Goal: Task Accomplishment & Management: Use online tool/utility

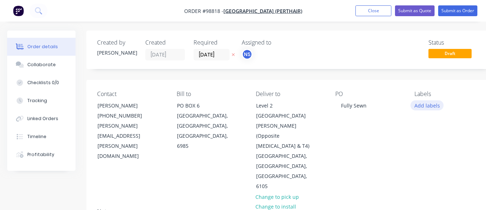
click at [420, 106] on button "Add labels" at bounding box center [427, 105] width 33 height 10
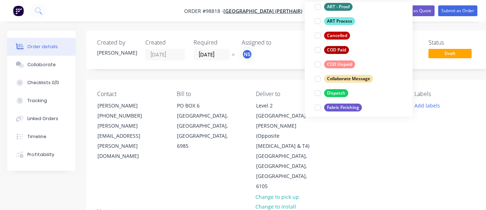
scroll to position [58, 0]
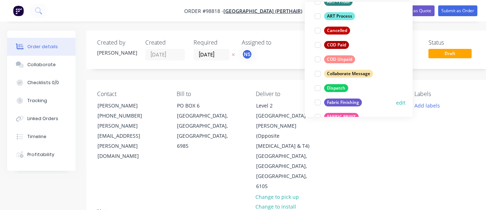
click at [318, 103] on div at bounding box center [318, 102] width 14 height 14
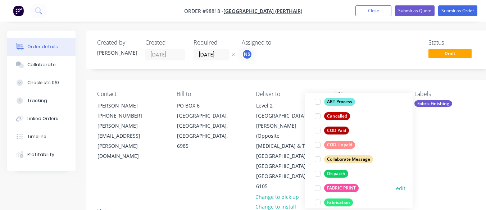
scroll to position [86, 0]
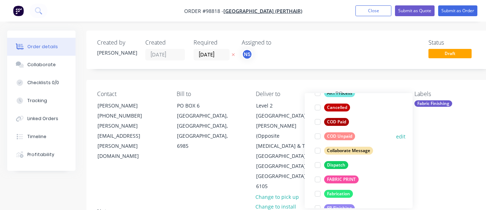
click at [317, 138] on div at bounding box center [318, 136] width 14 height 14
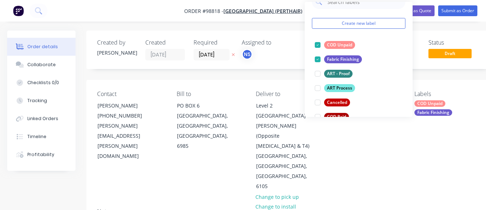
click at [413, 114] on div "Contact [PERSON_NAME] [PHONE_NUMBER] [PERSON_NAME][EMAIL_ADDRESS][PERSON_NAME][…" at bounding box center [289, 141] width 407 height 123
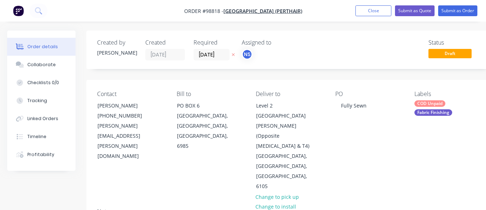
click at [448, 105] on div "COD Unpaid Fabric Finishing" at bounding box center [449, 107] width 68 height 15
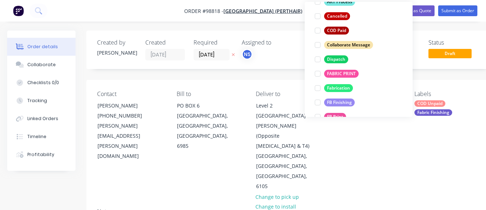
scroll to position [115, 0]
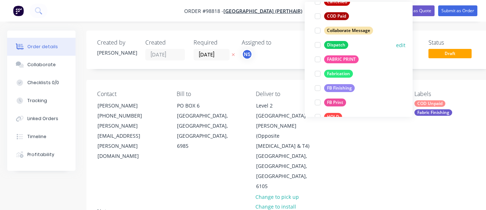
click at [318, 46] on div at bounding box center [318, 45] width 14 height 14
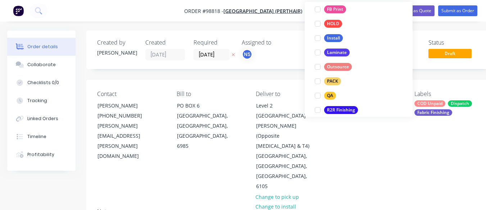
scroll to position [211, 0]
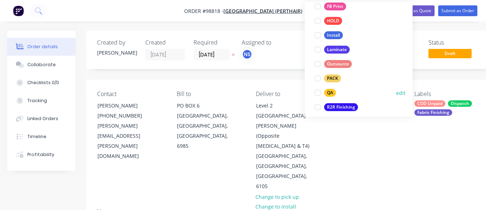
click at [318, 93] on div at bounding box center [318, 93] width 14 height 14
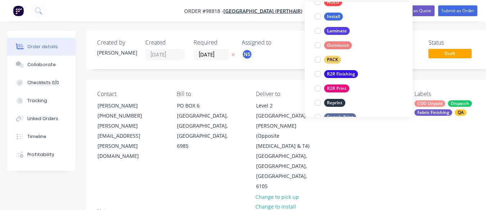
scroll to position [254, 0]
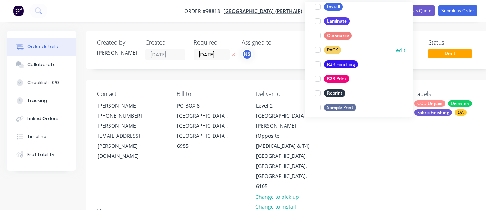
click at [318, 51] on div at bounding box center [318, 50] width 14 height 14
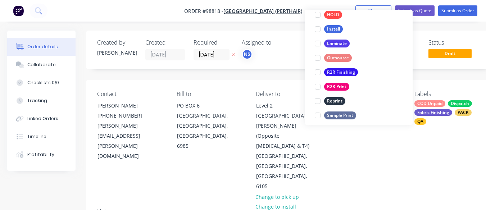
scroll to position [53, 0]
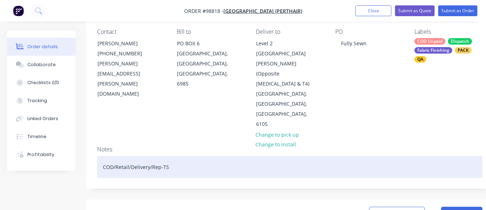
scroll to position [91, 0]
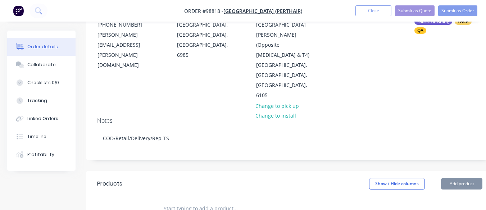
click at [176, 202] on input "text" at bounding box center [235, 209] width 144 height 14
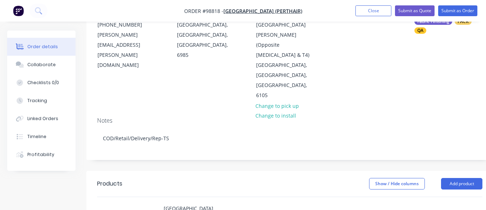
type input "[GEOGRAPHIC_DATA]"
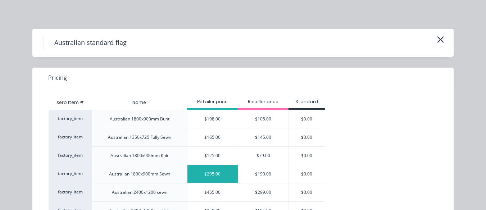
click at [220, 174] on div "$295.00" at bounding box center [213, 174] width 50 height 18
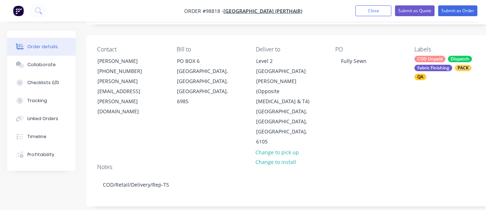
scroll to position [36, 0]
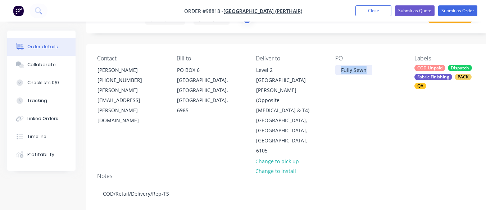
drag, startPoint x: 368, startPoint y: 69, endPoint x: 328, endPoint y: 69, distance: 40.0
click at [328, 69] on div "Contact [PERSON_NAME] [PHONE_NUMBER] [PERSON_NAME][EMAIL_ADDRESS][PERSON_NAME][…" at bounding box center [289, 105] width 407 height 123
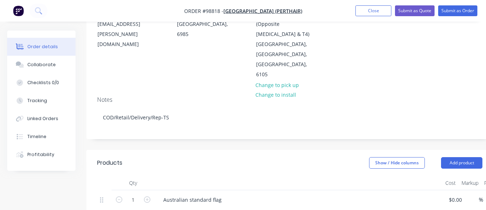
scroll to position [122, 0]
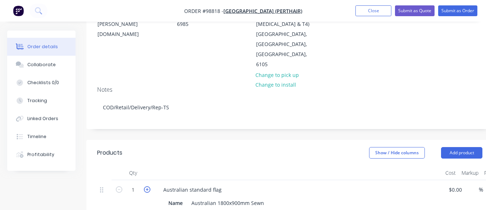
click at [147, 186] on icon "button" at bounding box center [147, 189] width 6 height 6
type input "2"
type input "$590.00"
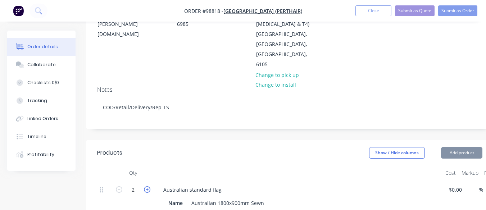
click at [147, 186] on icon "button" at bounding box center [147, 189] width 6 height 6
type input "3"
type input "$885.00"
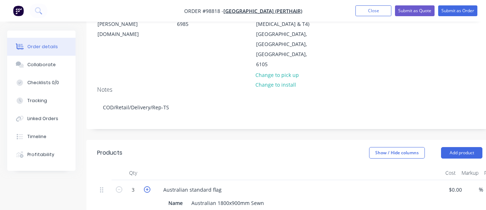
click at [147, 186] on icon "button" at bounding box center [147, 189] width 6 height 6
type input "4"
type input "$1,180.00"
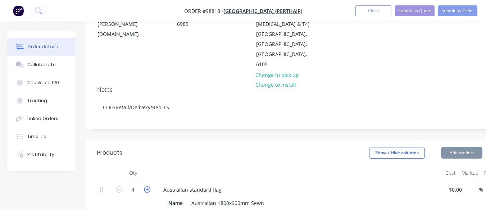
click at [147, 186] on icon "button" at bounding box center [147, 189] width 6 height 6
type input "5"
type input "$1,475.00"
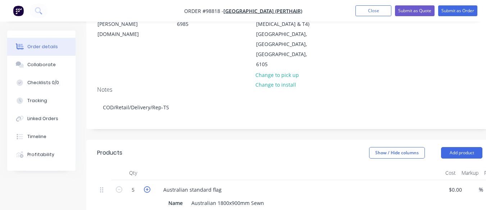
click at [147, 186] on icon "button" at bounding box center [147, 189] width 6 height 6
type input "6"
type input "$1,770.00"
click at [452, 185] on input at bounding box center [453, 190] width 8 height 10
type input "$198.00"
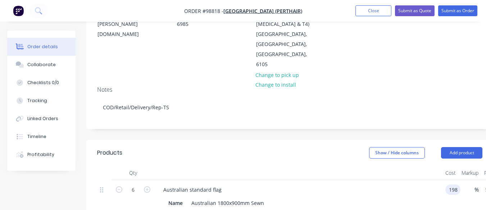
type input "$198.00"
type input "$1,188.00"
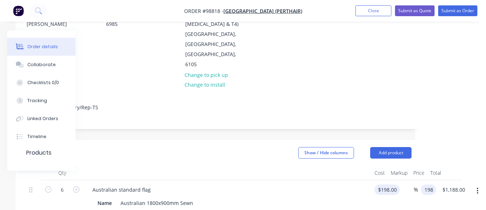
type input "$198.00"
type input "$1,188.00"
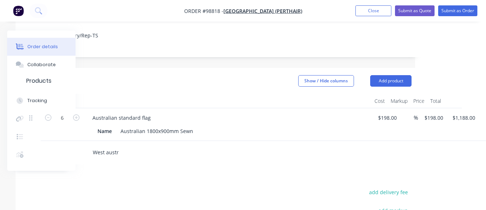
scroll to position [203, 71]
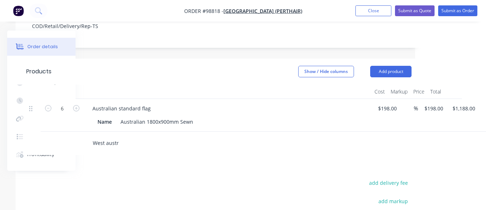
click at [117, 136] on input "West austr" at bounding box center [165, 143] width 144 height 14
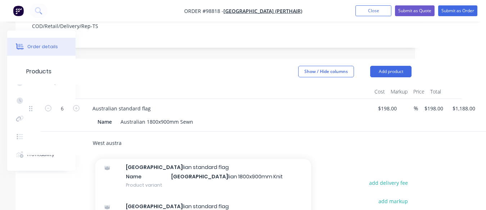
scroll to position [109, 0]
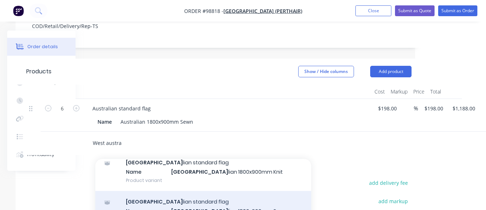
type input "West austra"
click at [199, 191] on div "West Austra lian standard flag Name West Austra lian 1800x900mm Sewn Product va…" at bounding box center [203, 211] width 216 height 40
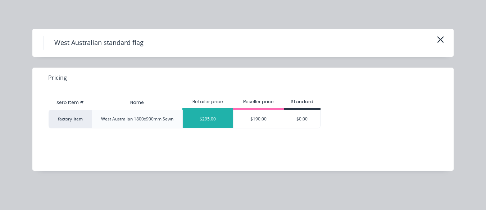
click at [223, 118] on div "$295.00" at bounding box center [208, 119] width 50 height 18
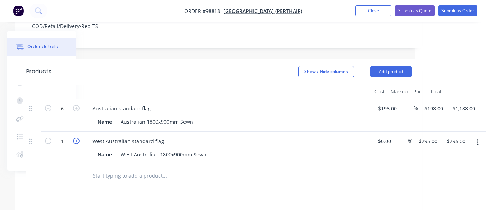
click at [75, 138] on icon "button" at bounding box center [76, 141] width 6 height 6
type input "2"
type input "$590.00"
click at [75, 138] on icon "button" at bounding box center [76, 141] width 6 height 6
type input "3"
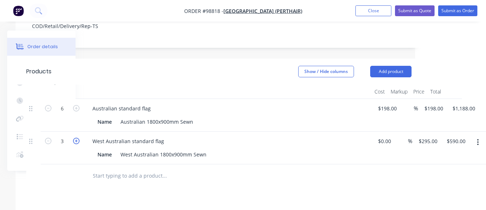
type input "$885.00"
click at [75, 138] on icon "button" at bounding box center [76, 141] width 6 height 6
type input "4"
type input "$1,180.00"
click at [75, 138] on icon "button" at bounding box center [76, 141] width 6 height 6
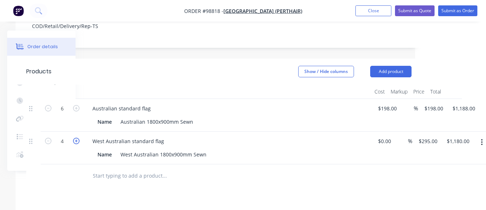
type input "5"
type input "$1,475.00"
click at [75, 138] on icon "button" at bounding box center [76, 141] width 6 height 6
type input "6"
type input "$1,770.00"
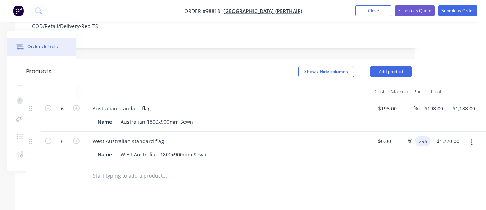
click at [425, 136] on input "295" at bounding box center [424, 141] width 12 height 10
type input "$198.00"
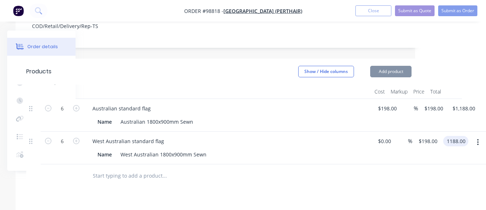
type input "$1,188.00"
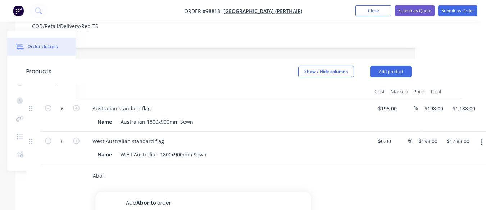
type input "Abori"
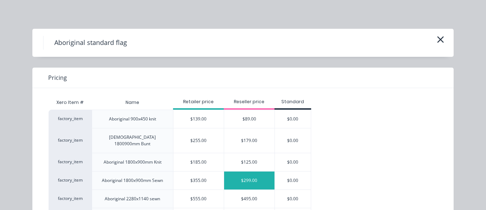
click at [238, 174] on div "$299.00" at bounding box center [249, 181] width 50 height 18
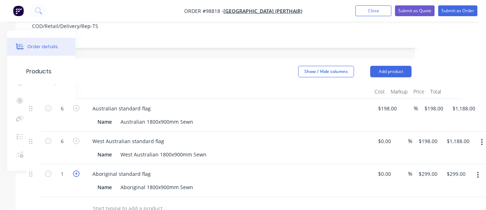
click at [77, 171] on icon "button" at bounding box center [76, 174] width 6 height 6
type input "2"
type input "$598.00"
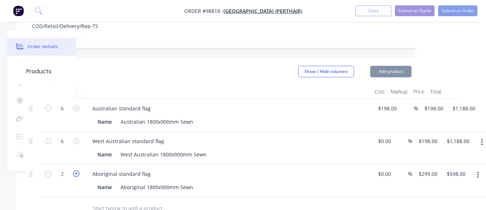
click at [77, 171] on icon "button" at bounding box center [76, 174] width 6 height 6
type input "3"
type input "$897.00"
click at [77, 171] on icon "button" at bounding box center [76, 174] width 6 height 6
type input "4"
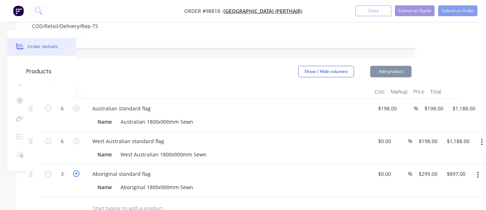
type input "$1,196.00"
click at [77, 171] on icon "button" at bounding box center [76, 174] width 6 height 6
type input "5"
type input "$1,495.00"
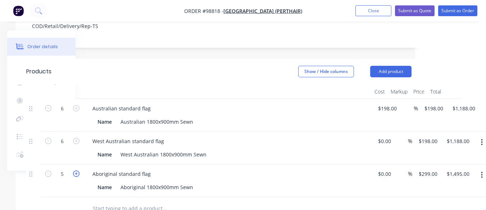
click at [77, 171] on icon "button" at bounding box center [76, 174] width 6 height 6
type input "6"
type input "$1,794.00"
click at [48, 171] on icon "button" at bounding box center [48, 174] width 6 height 6
type input "5"
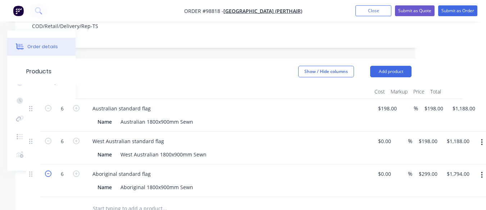
type input "$1,495.00"
click at [49, 138] on icon "button" at bounding box center [48, 141] width 6 height 6
type input "5"
type input "$990.00"
click at [49, 105] on icon "button" at bounding box center [48, 108] width 6 height 6
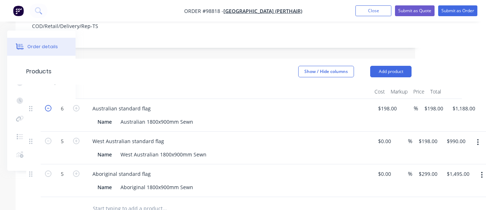
type input "5"
type input "$990.00"
click at [75, 171] on icon "button" at bounding box center [76, 174] width 6 height 6
type input "6"
type input "$1,794.00"
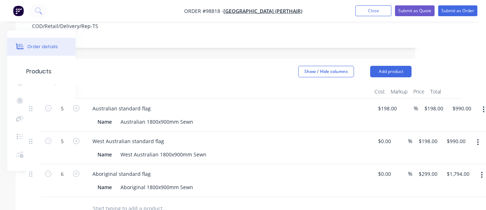
click at [120, 202] on input "text" at bounding box center [165, 209] width 144 height 14
type input "[GEOGRAPHIC_DATA]"
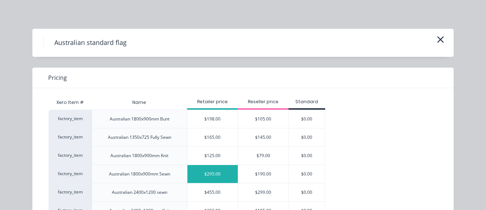
click at [222, 172] on div "$295.00" at bounding box center [213, 174] width 50 height 18
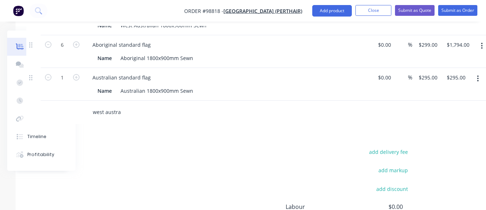
scroll to position [333, 71]
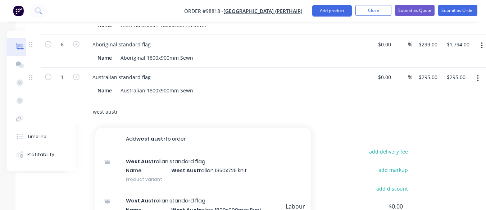
type input "west austr"
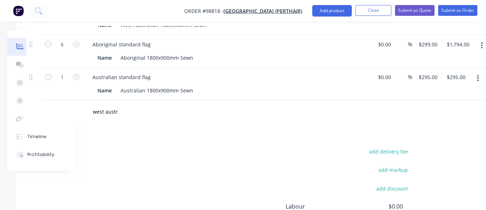
click at [131, 105] on input "west austr" at bounding box center [165, 112] width 144 height 14
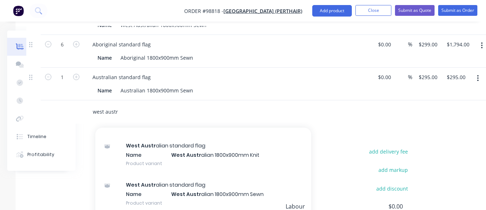
scroll to position [101, 0]
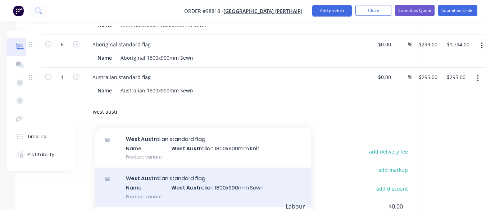
click at [193, 168] on div "West Austr alian standard flag Name West Austr alian 1800x900mm Sewn Product va…" at bounding box center [203, 188] width 216 height 40
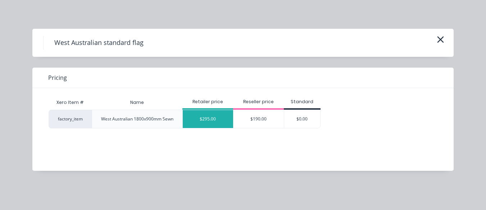
click at [221, 117] on div "$295.00" at bounding box center [208, 119] width 50 height 18
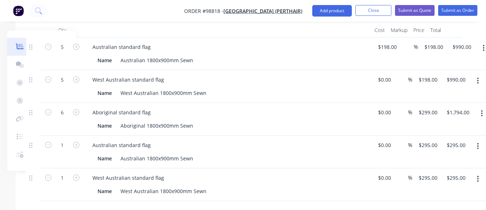
scroll to position [261, 71]
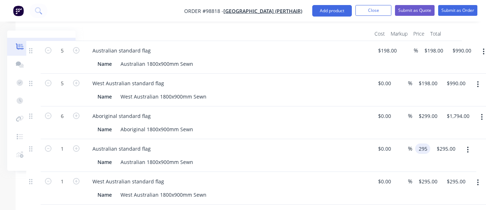
click at [428, 144] on input "295" at bounding box center [424, 149] width 12 height 10
type input "$198.00"
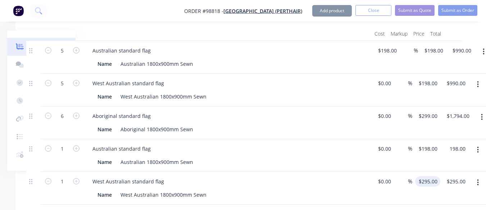
type input "$198.00"
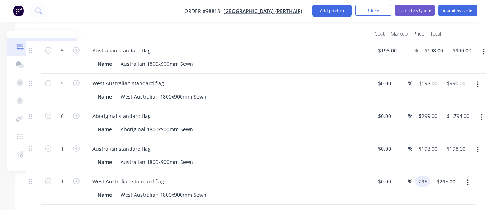
click at [412, 172] on div "1 West Australian standard flag Name West Australian 1800x900mm Sewn $0.00 $0.0…" at bounding box center [219, 188] width 386 height 33
type input "$198.00"
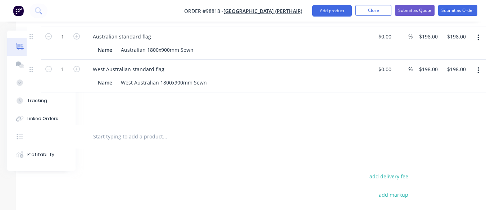
scroll to position [413, 71]
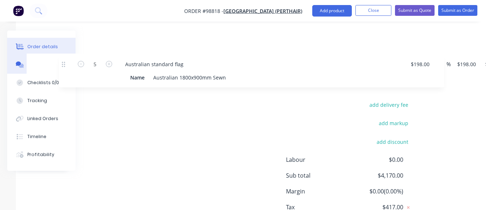
drag, startPoint x: 33, startPoint y: 52, endPoint x: 63, endPoint y: 58, distance: 31.2
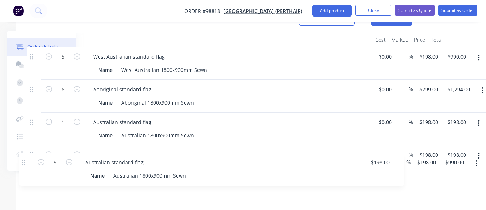
scroll to position [263, 70]
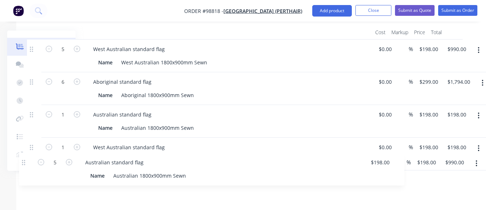
drag, startPoint x: 32, startPoint y: 30, endPoint x: 28, endPoint y: 165, distance: 135.8
click at [27, 166] on div "Order details Collaborate Checklists 0/0 Tracking Linked Orders Timeline Profit…" at bounding box center [180, 89] width 501 height 643
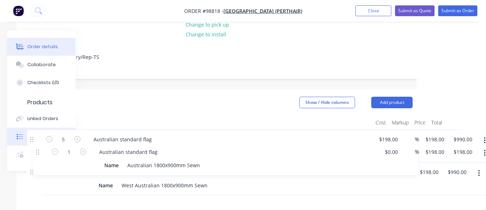
scroll to position [176, 70]
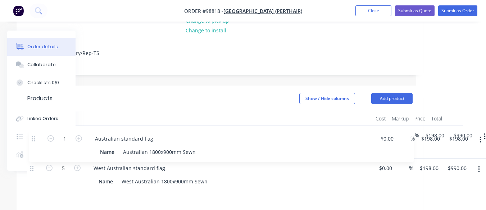
drag, startPoint x: 31, startPoint y: 192, endPoint x: 33, endPoint y: 136, distance: 55.8
click at [33, 136] on div "5 Australian standard flag Name Australian 1800x900mm Sewn $198.00 $198.00 % $1…" at bounding box center [220, 208] width 386 height 164
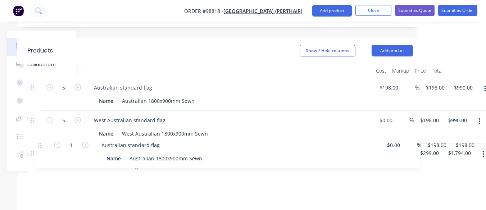
scroll to position [229, 69]
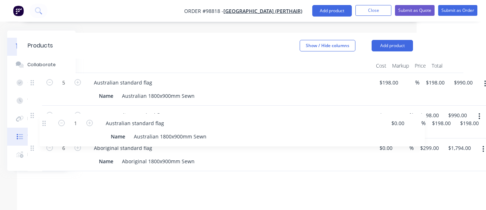
drag, startPoint x: 33, startPoint y: 124, endPoint x: 41, endPoint y: 133, distance: 12.0
click at [41, 133] on div "Order details Collaborate Checklists 0/0 Tracking Linked Orders Timeline Profit…" at bounding box center [181, 122] width 501 height 643
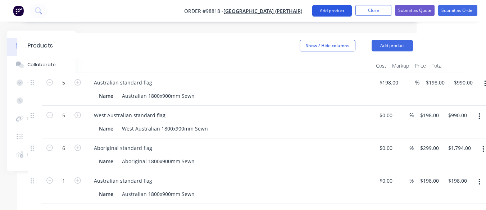
click at [331, 9] on button "Add product" at bounding box center [332, 11] width 40 height 12
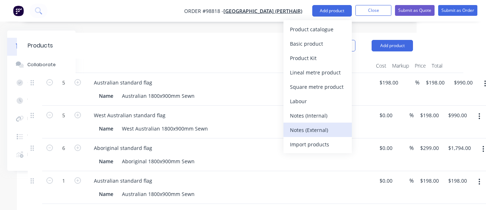
click at [324, 126] on div "Notes (External)" at bounding box center [317, 130] width 55 height 10
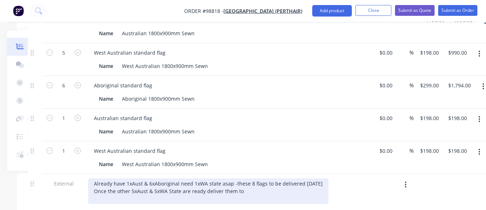
scroll to position [294, 69]
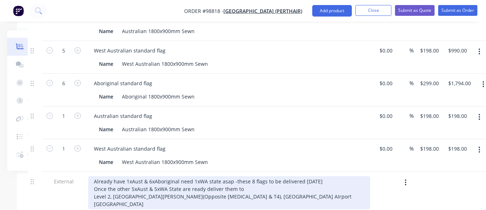
click at [232, 176] on div "Already have 1xAust & 6xAboriginal need 1xWA state asap -these 8 flags to be de…" at bounding box center [229, 192] width 282 height 33
click at [263, 176] on div "Already have 1xAust & 6xAboriginal need 1xWA state asap -these 8 flags to be de…" at bounding box center [229, 192] width 282 height 33
click at [190, 176] on div "Already have 1xAust & 6xAboriginal need 1xWA state asap -these 8 flags to be de…" at bounding box center [229, 192] width 282 height 33
click at [240, 176] on div "Already have 1xAust & 6xAboriginal needing 1xWA state asap -these 8 flags to be…" at bounding box center [229, 192] width 282 height 33
click at [308, 176] on div "Already have 1xAust & 6xAboriginal needing 1xWA state asap - these 8 flags to b…" at bounding box center [229, 192] width 282 height 33
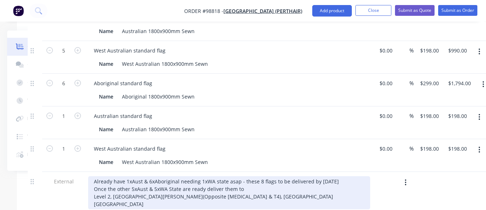
click at [235, 176] on div "Already have 1xAust & 6xAboriginal needing 1xWA state asap - these 8 flags to b…" at bounding box center [229, 192] width 282 height 33
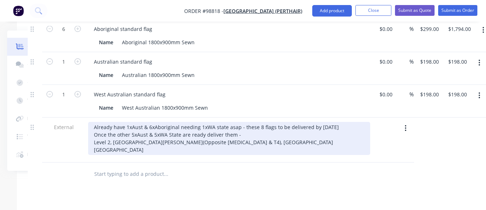
scroll to position [350, 69]
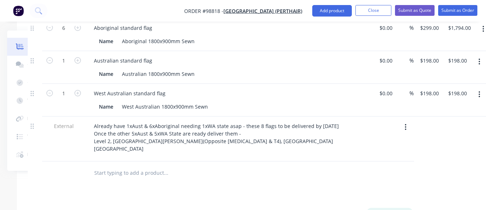
click at [397, 208] on button "add delivery fee" at bounding box center [390, 213] width 46 height 10
type input "55"
click at [376, 11] on button "Close" at bounding box center [374, 10] width 36 height 11
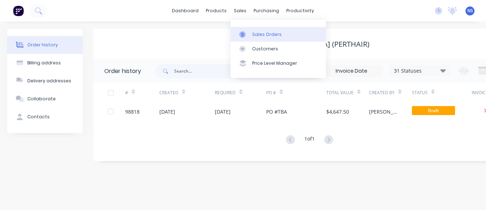
click at [261, 35] on div "Sales Orders" at bounding box center [267, 34] width 30 height 6
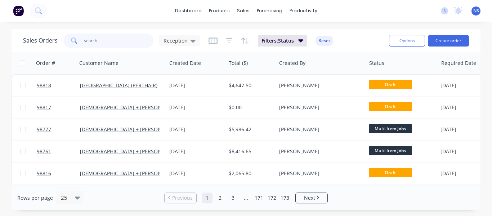
click at [93, 37] on input "text" at bounding box center [119, 40] width 70 height 14
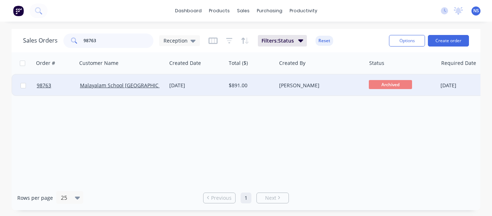
type input "98763"
click at [148, 86] on div "Malayalam School [GEOGRAPHIC_DATA]" at bounding box center [120, 85] width 80 height 7
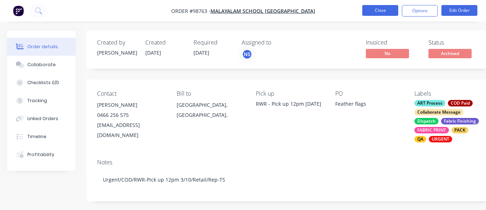
click at [383, 9] on button "Close" at bounding box center [380, 10] width 36 height 11
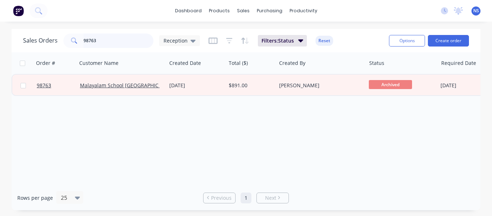
click at [105, 39] on input "98763" at bounding box center [119, 40] width 70 height 14
click at [116, 39] on input "98708" at bounding box center [119, 40] width 70 height 14
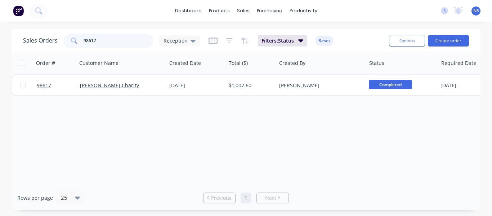
type input "98617"
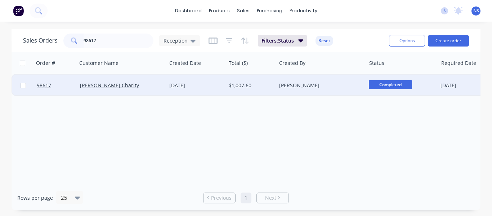
click at [149, 81] on div "[PERSON_NAME] Charity" at bounding box center [122, 86] width 90 height 22
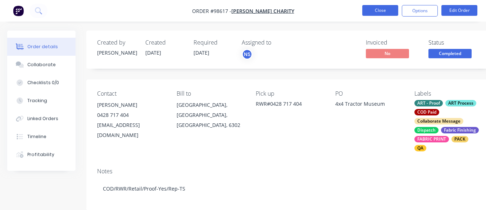
click at [384, 14] on button "Close" at bounding box center [380, 10] width 36 height 11
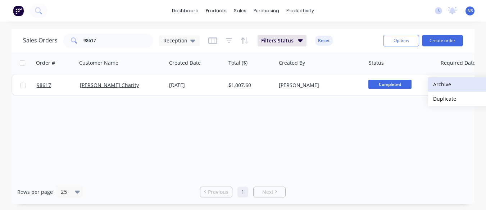
click at [437, 82] on button "Archive" at bounding box center [464, 84] width 72 height 14
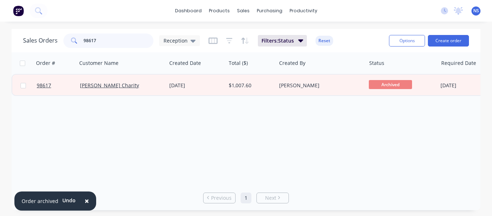
click at [112, 42] on input "98617" at bounding box center [119, 40] width 70 height 14
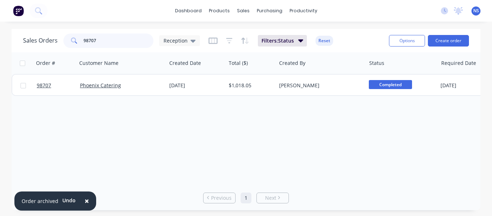
type input "98707"
click at [159, 86] on div "Phoenix Catering" at bounding box center [120, 85] width 80 height 7
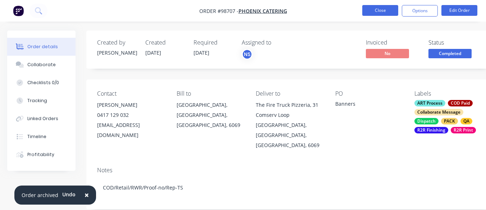
click at [386, 10] on button "Close" at bounding box center [380, 10] width 36 height 11
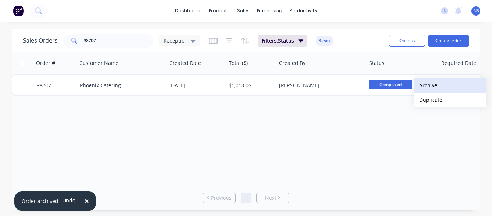
click at [428, 81] on button "Archive" at bounding box center [450, 85] width 72 height 14
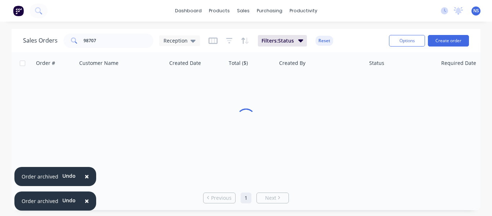
click at [85, 199] on span "×" at bounding box center [87, 200] width 4 height 10
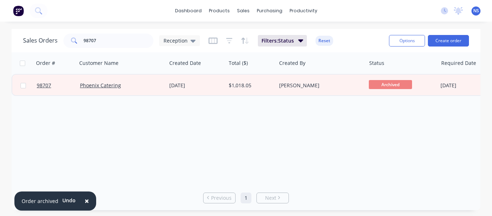
click at [85, 197] on span "×" at bounding box center [87, 200] width 4 height 10
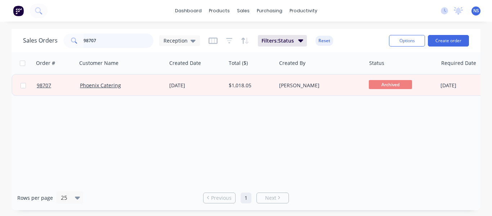
click at [110, 42] on input "98707" at bounding box center [119, 40] width 70 height 14
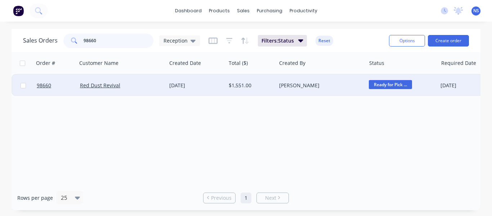
type input "98660"
click at [137, 84] on div "Red Dust Revival" at bounding box center [120, 85] width 80 height 7
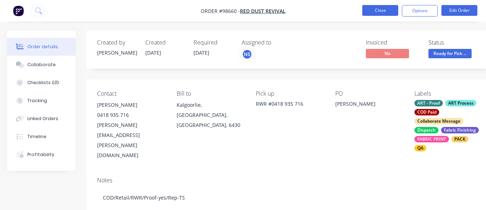
click at [393, 10] on button "Close" at bounding box center [380, 10] width 36 height 11
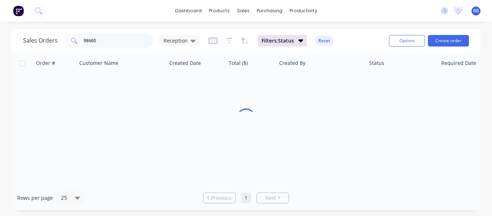
click at [111, 41] on input "98660" at bounding box center [119, 40] width 70 height 14
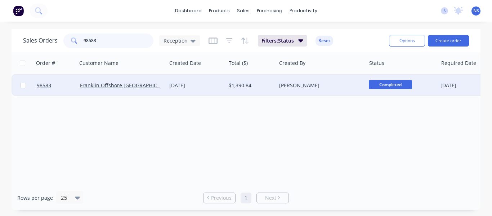
type input "98583"
click at [164, 87] on div "Franklin Offshore [GEOGRAPHIC_DATA]" at bounding box center [122, 86] width 90 height 22
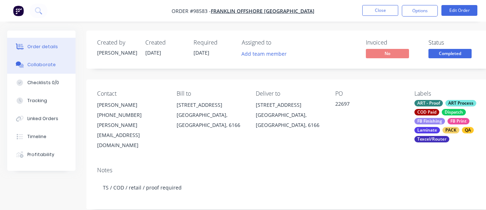
click at [39, 61] on button "Collaborate" at bounding box center [41, 65] width 68 height 18
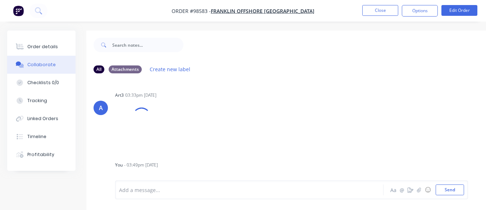
click at [181, 193] on div at bounding box center [249, 190] width 258 height 8
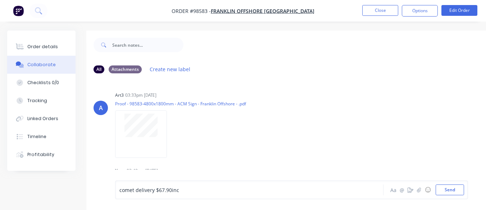
drag, startPoint x: 452, startPoint y: 185, endPoint x: 430, endPoint y: 179, distance: 23.1
click at [452, 185] on button "Send" at bounding box center [450, 190] width 28 height 11
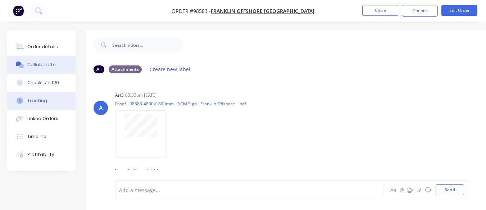
scroll to position [153, 0]
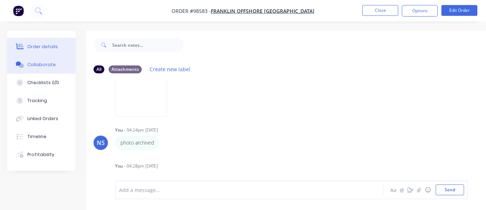
click at [42, 43] on button "Order details" at bounding box center [41, 47] width 68 height 18
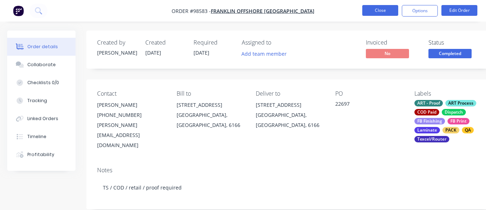
click at [391, 12] on button "Close" at bounding box center [380, 10] width 36 height 11
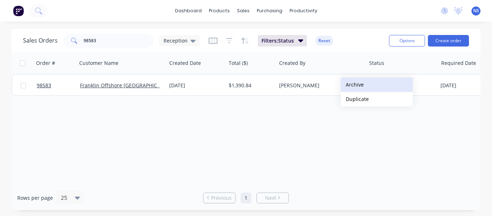
click at [362, 83] on button "Archive" at bounding box center [377, 84] width 72 height 14
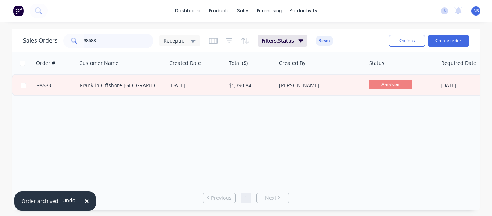
click at [112, 46] on input "98583" at bounding box center [119, 40] width 70 height 14
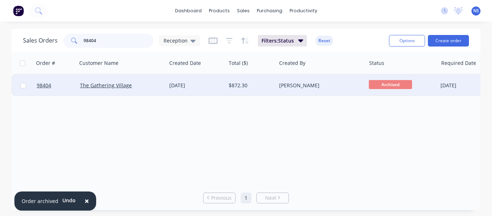
type input "98404"
click at [142, 84] on div "The Gathering Village" at bounding box center [120, 85] width 80 height 7
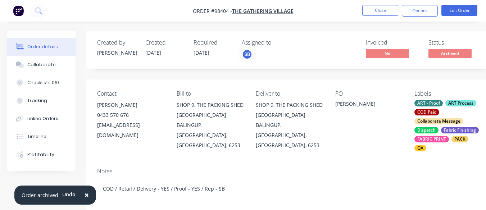
click at [383, 5] on nav "Order #98404 - The Gathering Village Close Options Edit Order" at bounding box center [243, 11] width 486 height 22
click at [385, 12] on button "Close" at bounding box center [380, 10] width 36 height 11
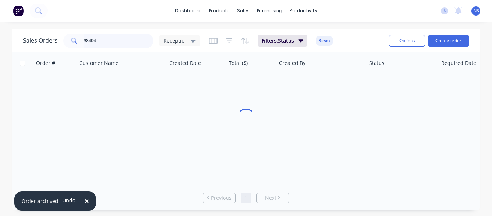
click at [118, 39] on input "98404" at bounding box center [119, 40] width 70 height 14
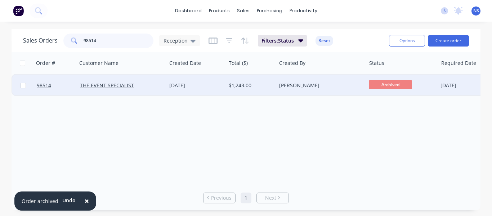
type input "98514"
click at [148, 86] on div "THE EVENT SPECIALIST" at bounding box center [120, 85] width 80 height 7
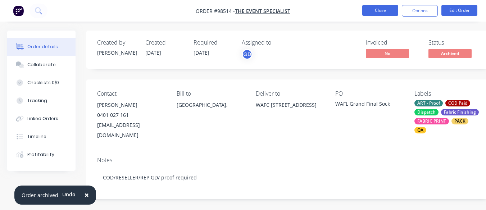
click at [379, 9] on button "Close" at bounding box center [380, 10] width 36 height 11
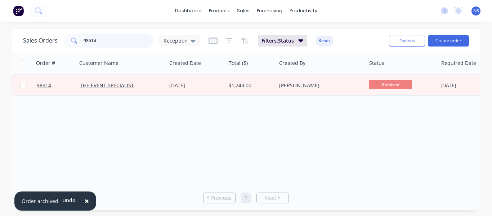
click at [113, 42] on input "98514" at bounding box center [119, 40] width 70 height 14
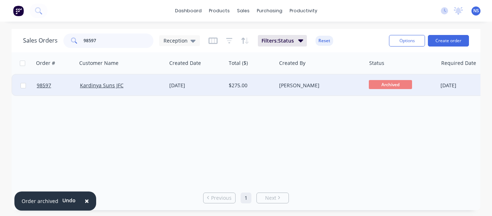
type input "98597"
click at [154, 85] on div "Kardinya Suns JFC" at bounding box center [120, 85] width 80 height 7
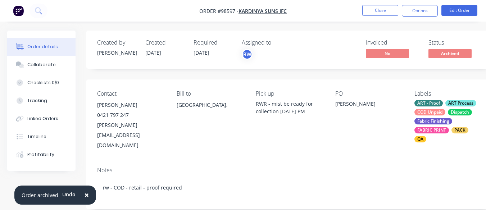
click at [444, 105] on div "ART - Proof ART Process COD Unpaid Dispatch Fabric Finishing FABRIC PRINT PACK …" at bounding box center [449, 121] width 68 height 42
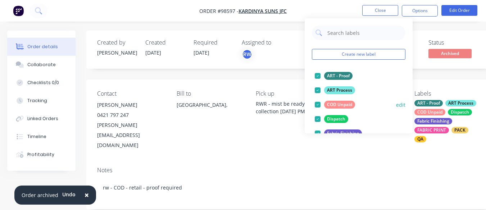
click at [318, 104] on div at bounding box center [318, 105] width 14 height 14
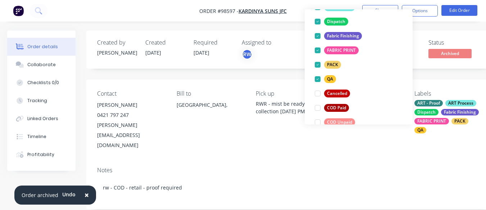
scroll to position [86, 0]
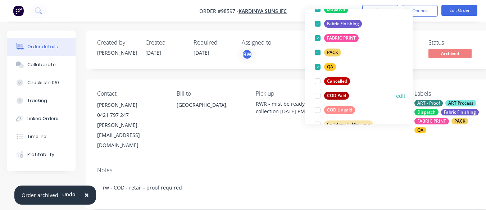
click at [318, 96] on div at bounding box center [318, 96] width 14 height 14
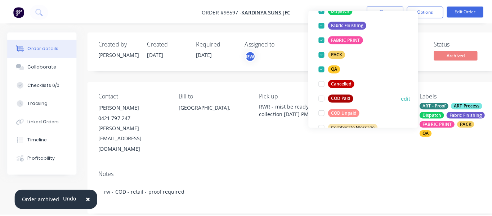
scroll to position [0, 0]
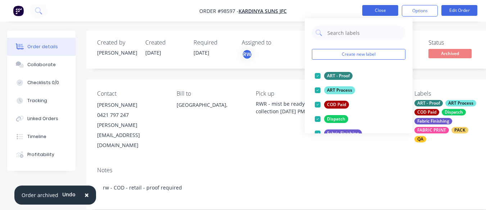
click at [384, 7] on button "Close" at bounding box center [380, 10] width 36 height 11
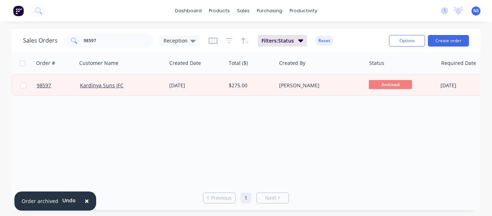
click at [87, 201] on span "×" at bounding box center [87, 200] width 4 height 10
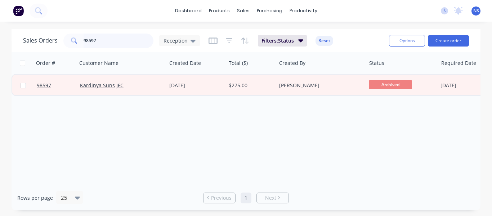
click at [105, 40] on input "98597" at bounding box center [119, 40] width 70 height 14
type input "9"
